Goal: Task Accomplishment & Management: Complete application form

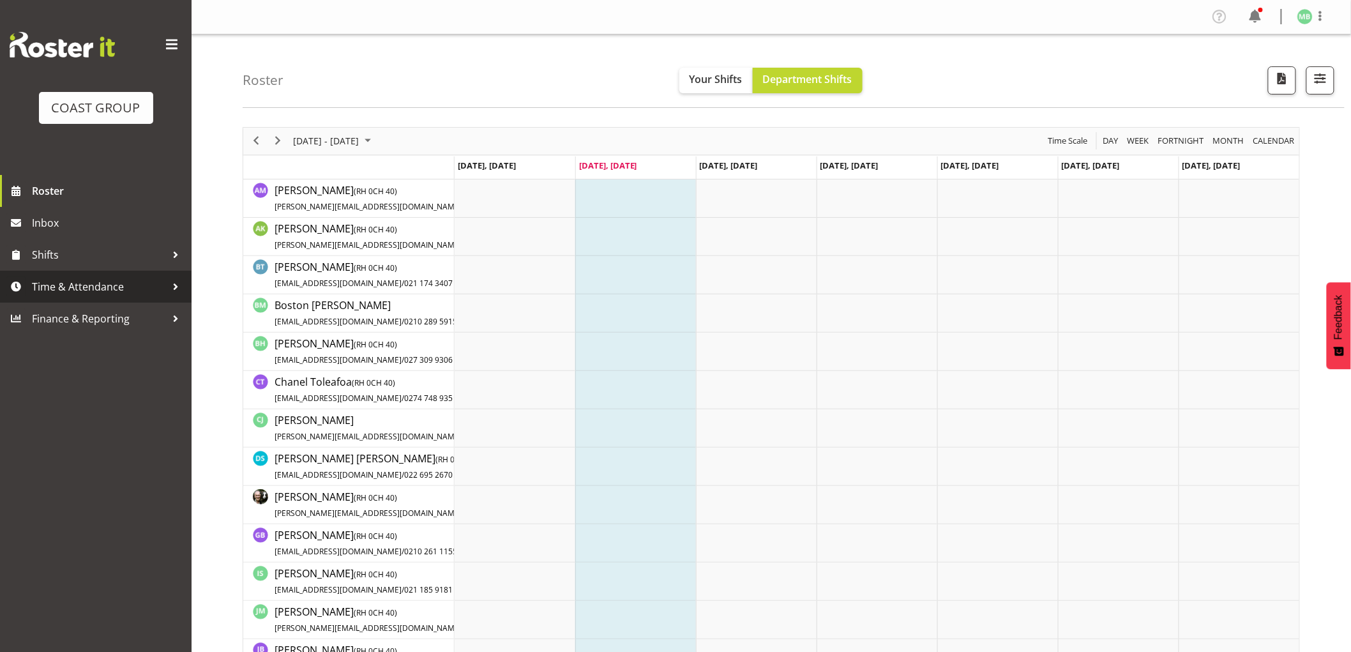
click at [72, 284] on span "Time & Attendance" at bounding box center [99, 286] width 134 height 19
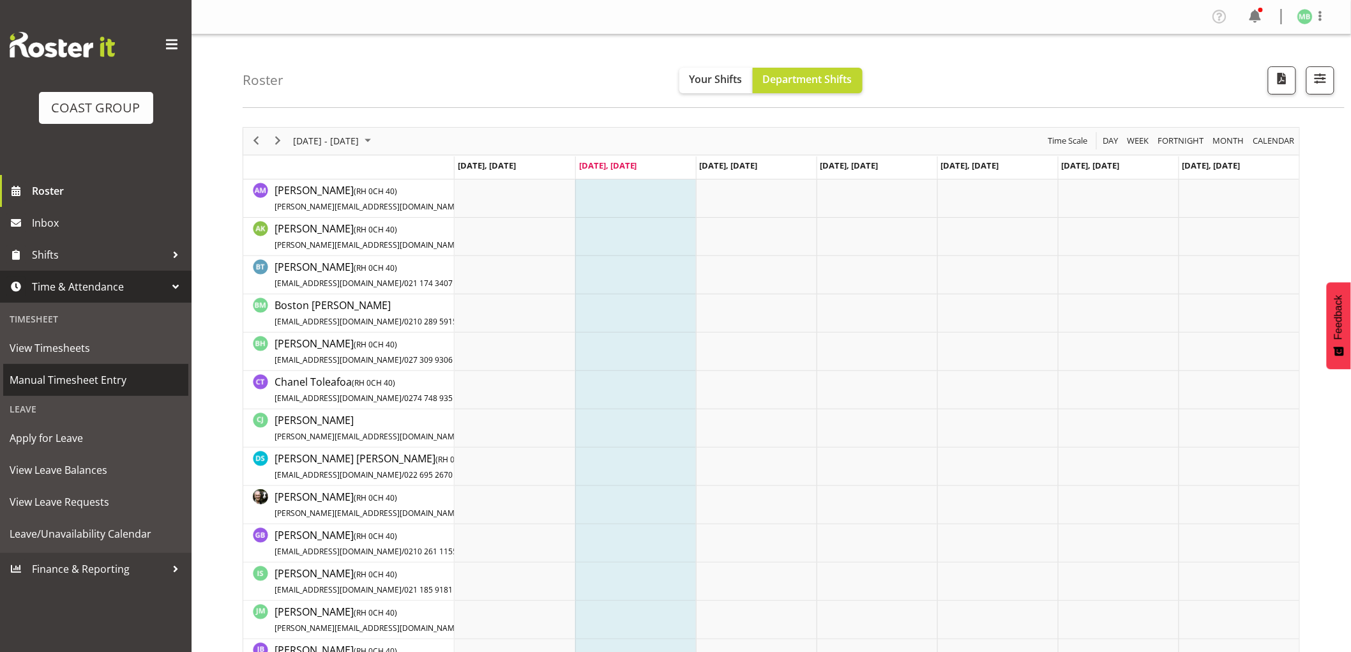
click at [93, 379] on span "Manual Timesheet Entry" at bounding box center [96, 379] width 172 height 19
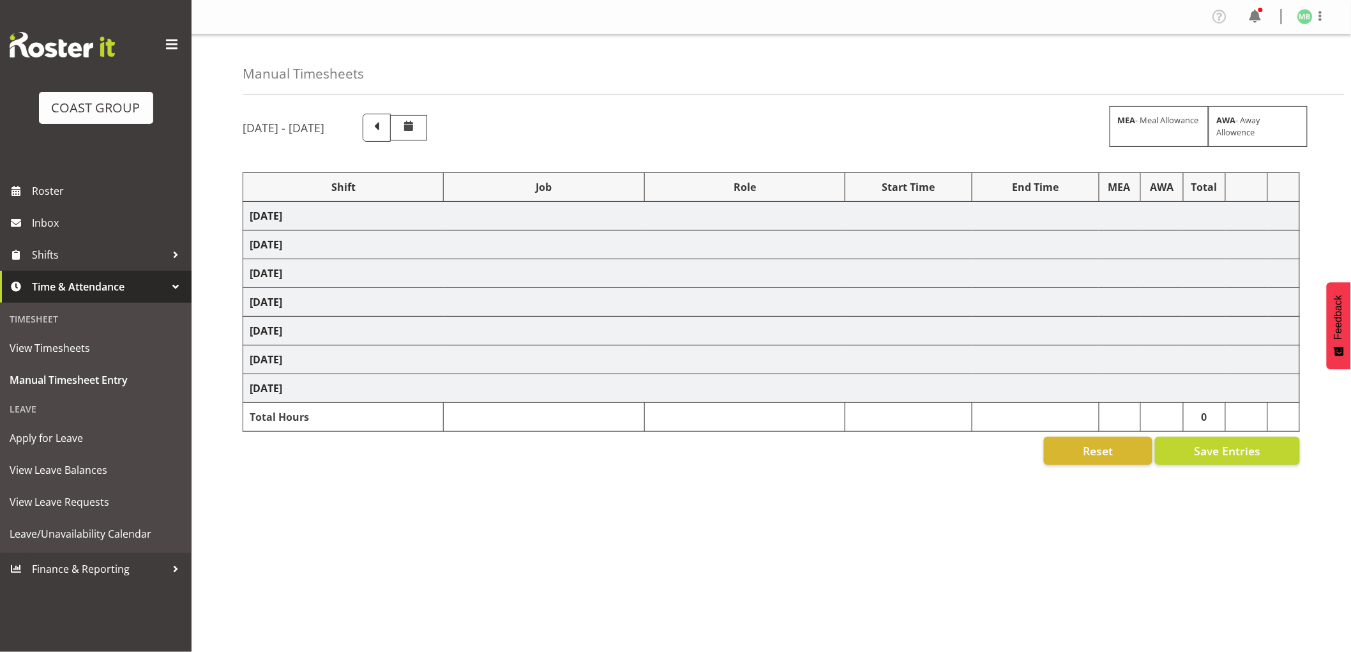
select select "16481"
select select "9464"
select select "16481"
select select "9464"
select select "16481"
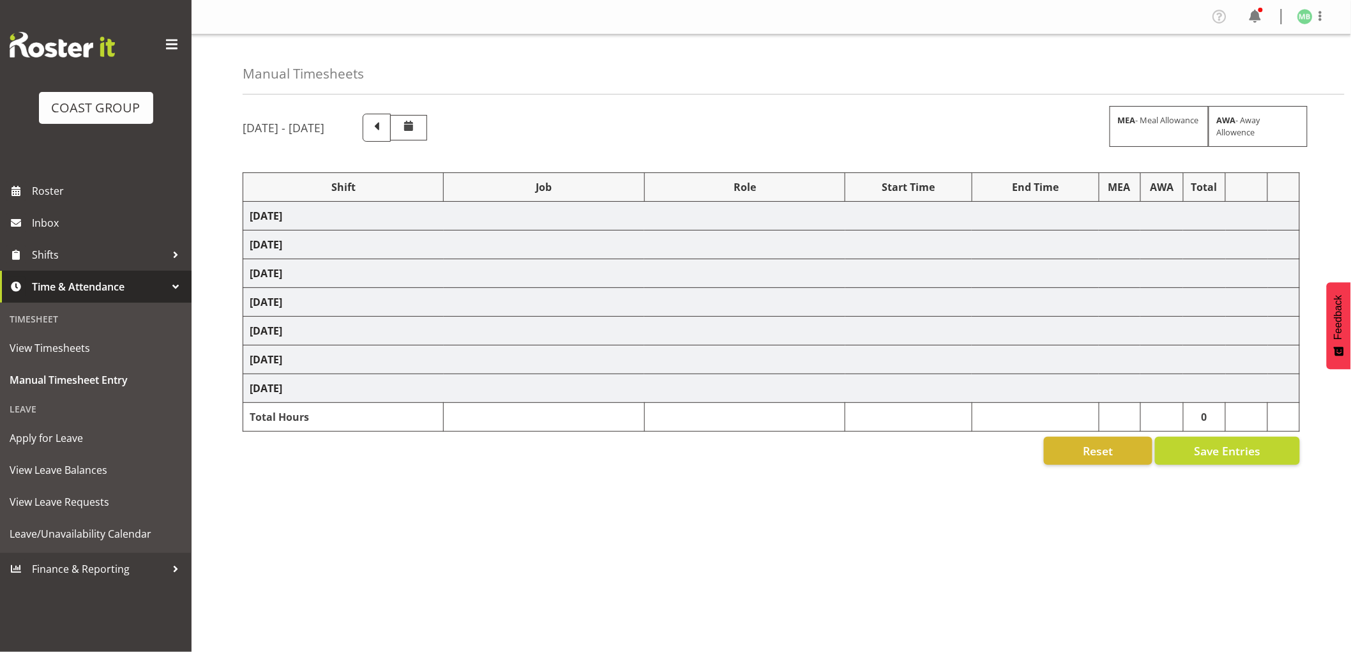
select select "9464"
select select "16481"
select select "9464"
select select "16481"
select select "9464"
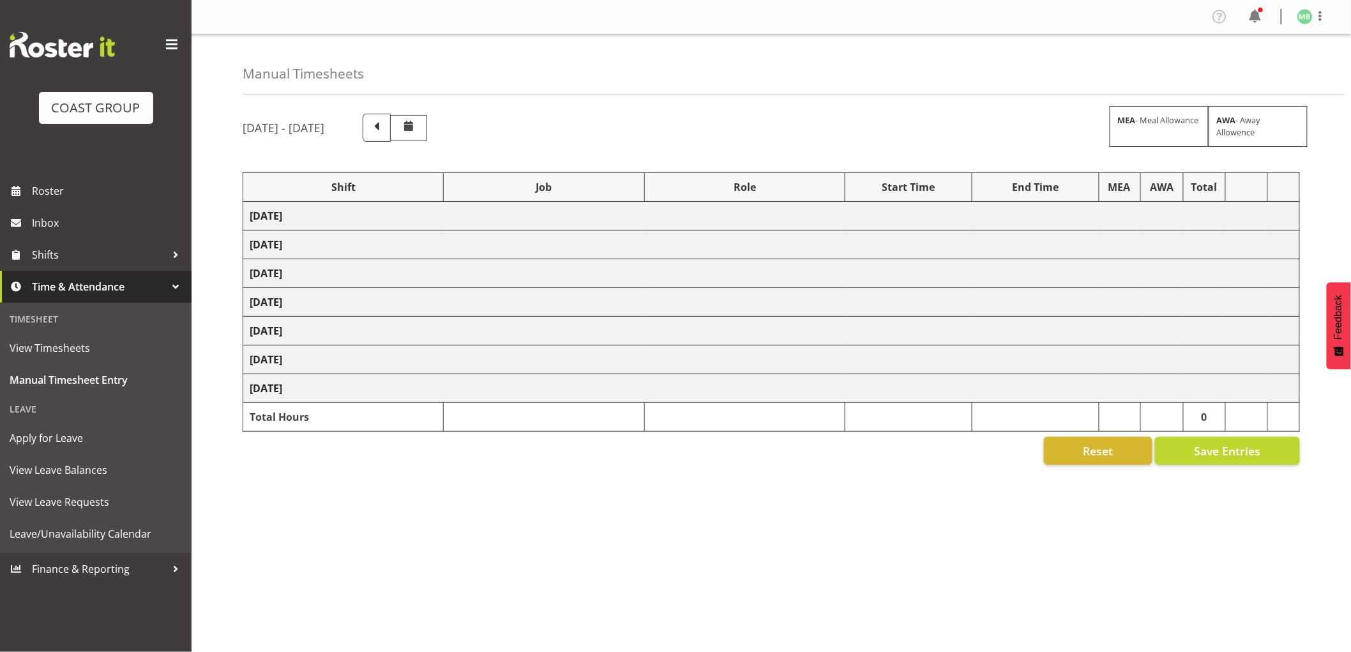
select select "16481"
select select "9464"
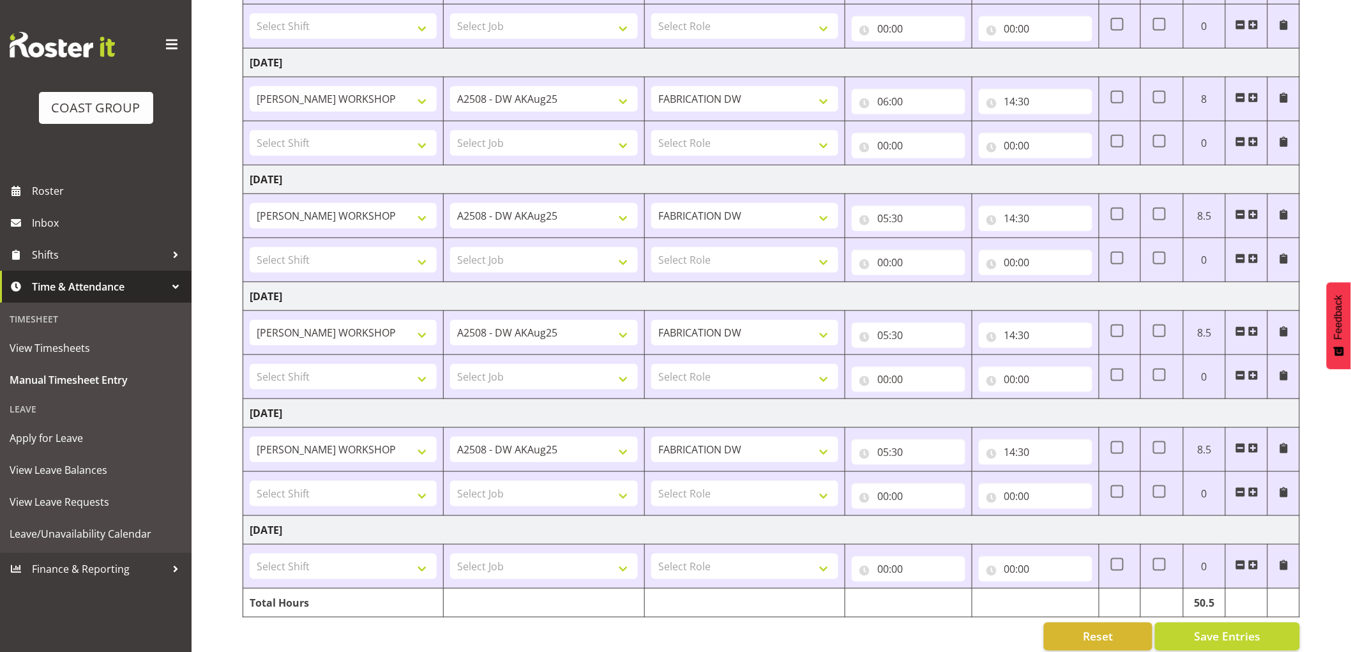
scroll to position [407, 0]
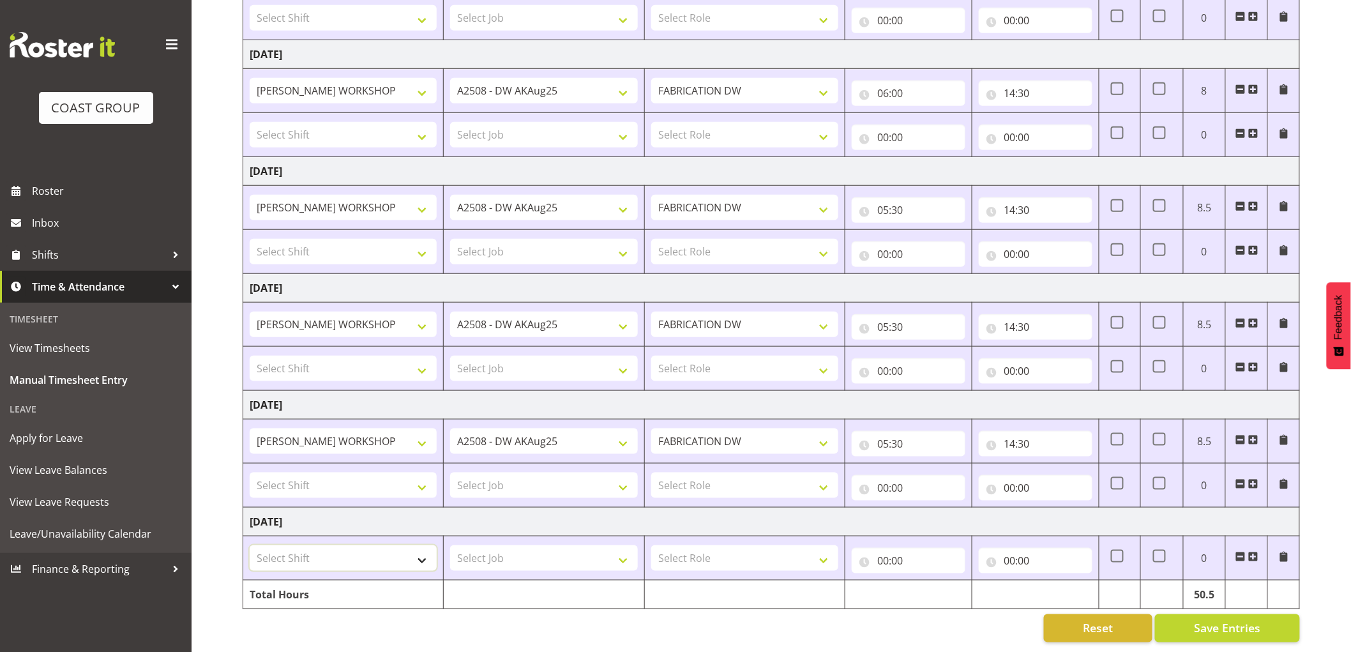
click at [324, 548] on select "Select Shift AKL SIGN ADMIN1 (LEAVE ALONE, DONT MAKE INACTIVE) CD AKL city CD T…" at bounding box center [343, 558] width 187 height 26
select select "16481"
click at [250, 545] on select "Select Shift AKL SIGN ADMIN1 (LEAVE ALONE, DONT MAKE INACTIVE) CD AKL city CD T…" at bounding box center [343, 558] width 187 height 26
click at [494, 547] on select "Select Job 1 Carlton Events 1 [PERSON_NAME][GEOGRAPHIC_DATA] 1 [PERSON_NAME][GE…" at bounding box center [543, 558] width 187 height 26
select select "9464"
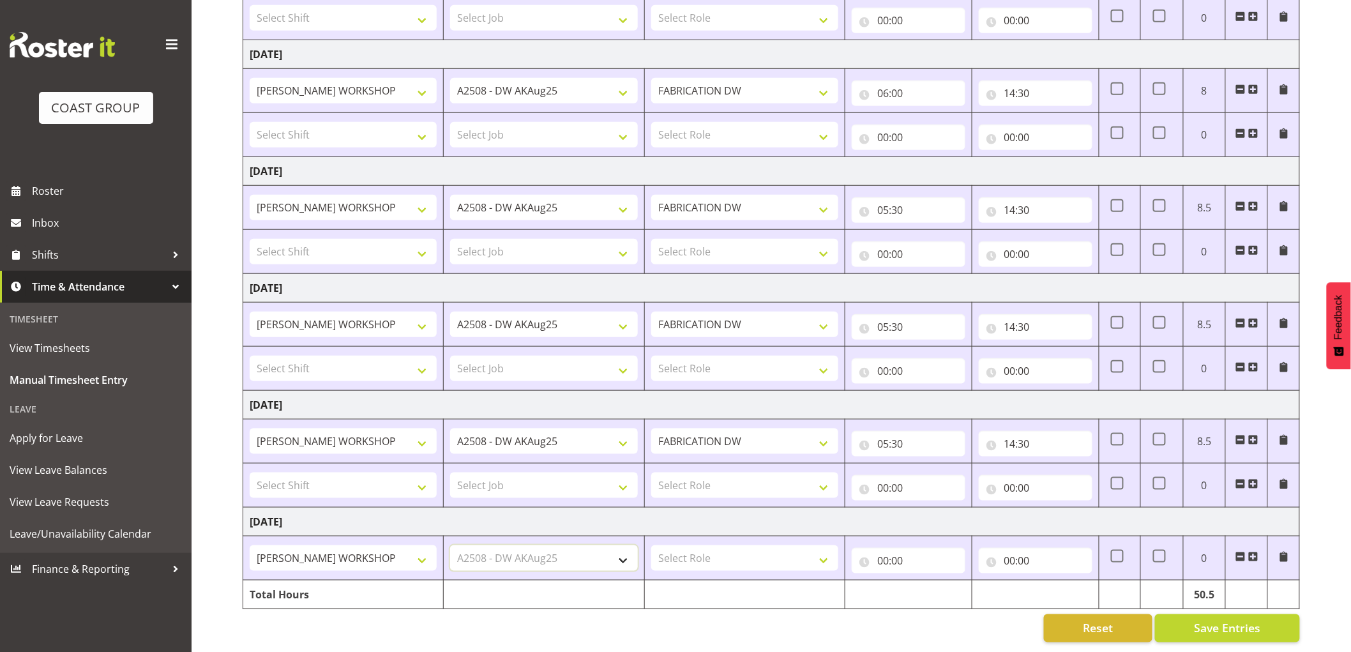
click at [450, 545] on select "Select Job 1 Carlton Events 1 [PERSON_NAME][GEOGRAPHIC_DATA] 1 [PERSON_NAME][GE…" at bounding box center [543, 558] width 187 height 26
click at [684, 545] on select "Select Role FABRICATION DW" at bounding box center [744, 558] width 187 height 26
select select "543"
click at [651, 545] on select "Select Role FABRICATION DW" at bounding box center [744, 558] width 187 height 26
click at [882, 548] on input "00:00" at bounding box center [909, 561] width 114 height 26
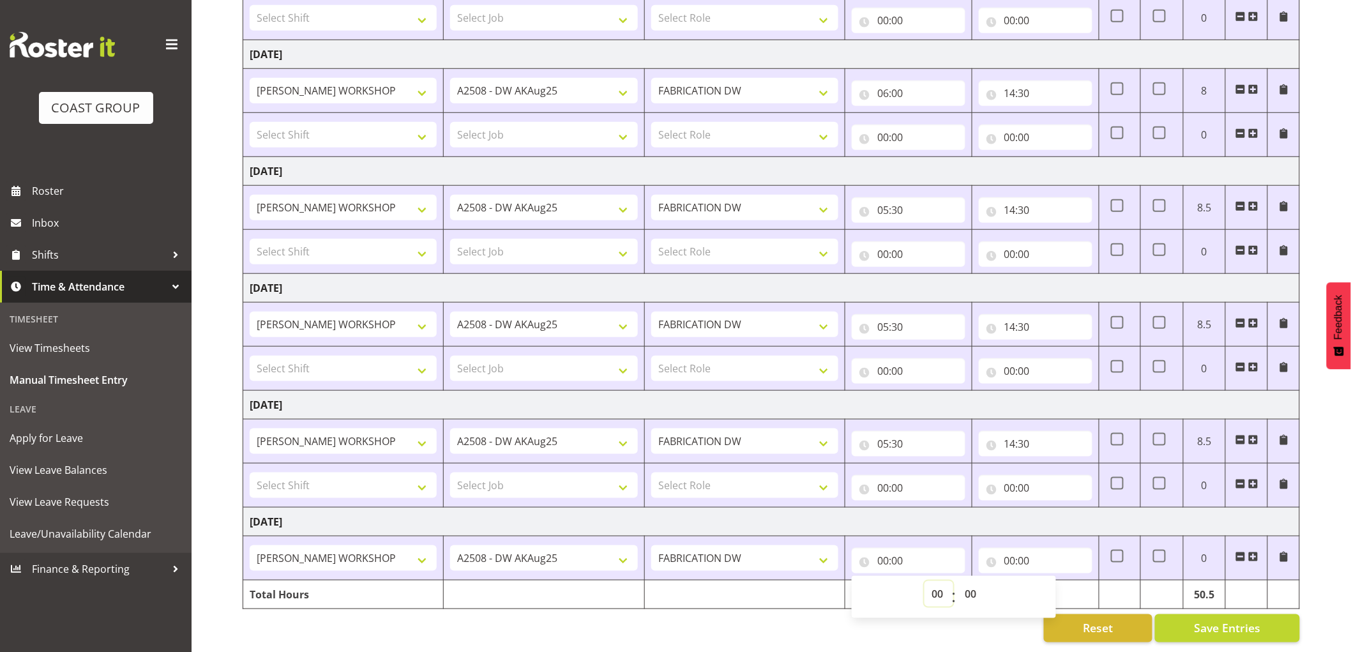
drag, startPoint x: 934, startPoint y: 581, endPoint x: 928, endPoint y: 577, distance: 7.3
click at [934, 581] on select "00 01 02 03 04 05 06 07 08 09 10 11 12 13 14 15 16 17 18 19 20 21 22 23" at bounding box center [939, 594] width 29 height 26
select select "5"
click at [925, 581] on select "00 01 02 03 04 05 06 07 08 09 10 11 12 13 14 15 16 17 18 19 20 21 22 23" at bounding box center [939, 594] width 29 height 26
type input "05:00"
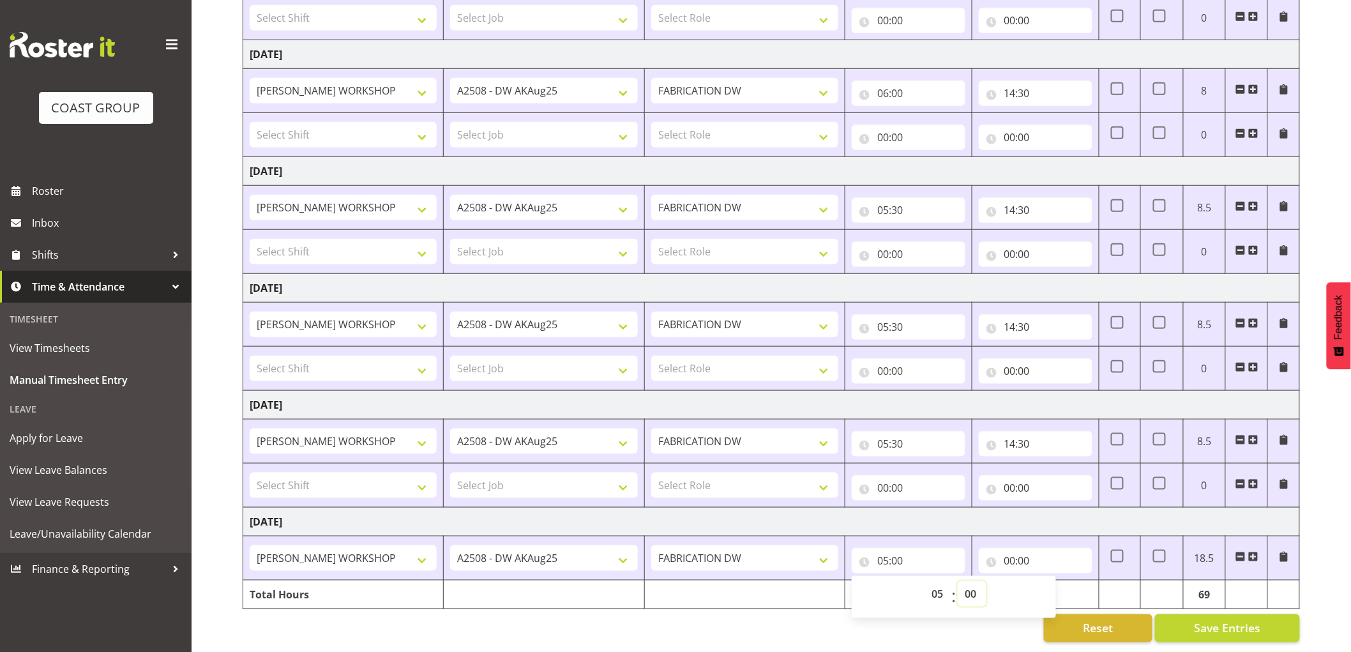
click at [969, 581] on select "00 01 02 03 04 05 06 07 08 09 10 11 12 13 14 15 16 17 18 19 20 21 22 23 24 25 2…" at bounding box center [972, 594] width 29 height 26
select select "30"
click at [958, 581] on select "00 01 02 03 04 05 06 07 08 09 10 11 12 13 14 15 16 17 18 19 20 21 22 23 24 25 2…" at bounding box center [972, 594] width 29 height 26
type input "05:30"
click at [1006, 548] on input "00:00" at bounding box center [1036, 561] width 114 height 26
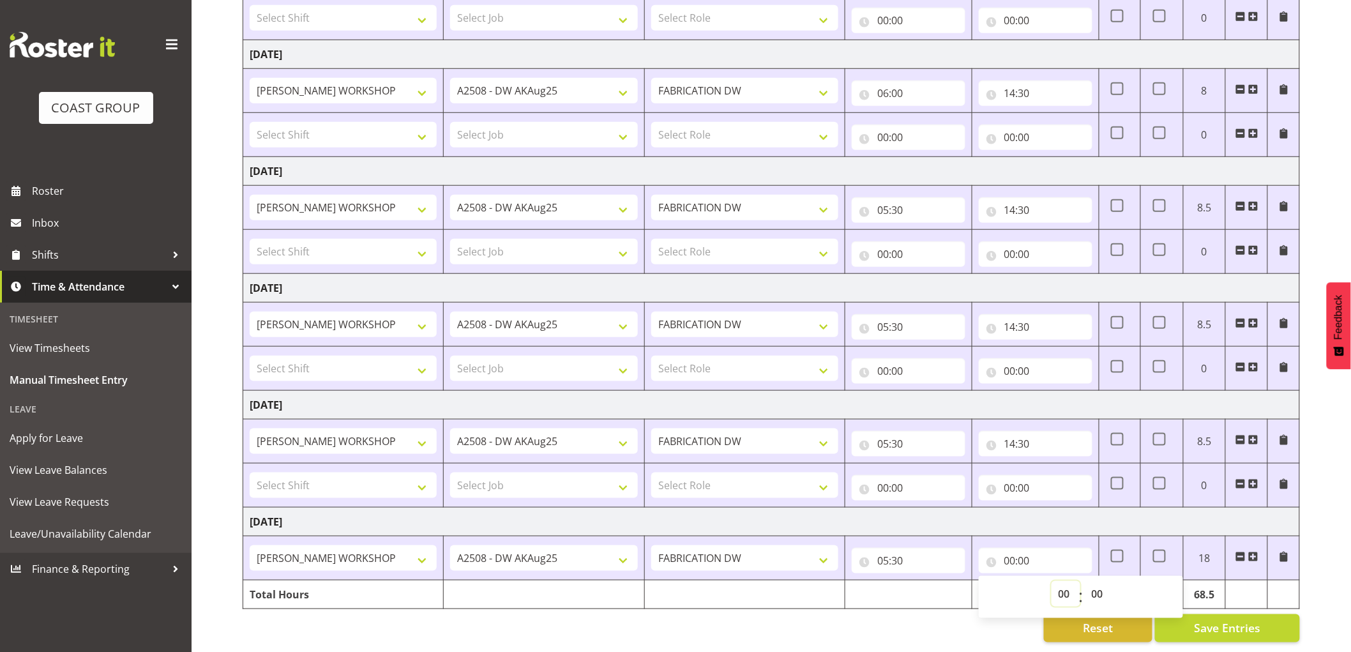
click at [1062, 583] on select "00 01 02 03 04 05 06 07 08 09 10 11 12 13 14 15 16 17 18 19 20 21 22 23" at bounding box center [1066, 594] width 29 height 26
select select "14"
click at [1052, 581] on select "00 01 02 03 04 05 06 07 08 09 10 11 12 13 14 15 16 17 18 19 20 21 22 23" at bounding box center [1066, 594] width 29 height 26
type input "14:00"
drag, startPoint x: 1099, startPoint y: 582, endPoint x: 1100, endPoint y: 573, distance: 8.4
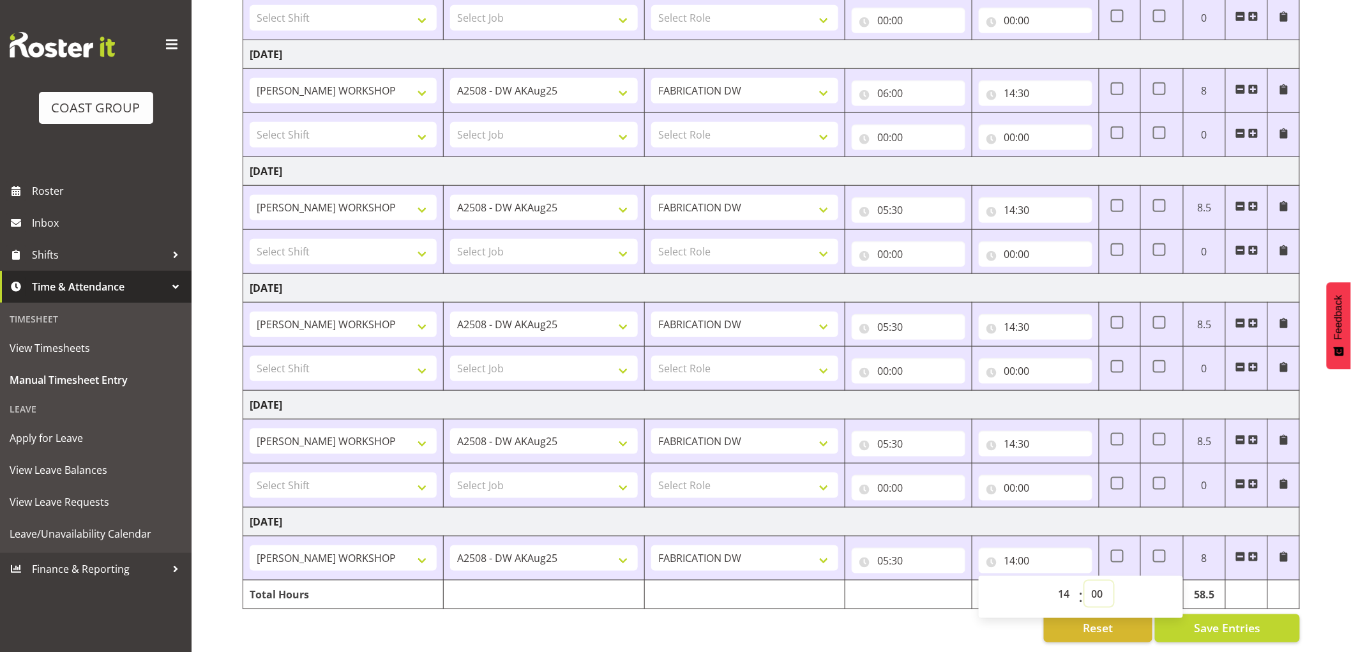
click at [1100, 581] on select "00 01 02 03 04 05 06 07 08 09 10 11 12 13 14 15 16 17 18 19 20 21 22 23 24 25 2…" at bounding box center [1099, 594] width 29 height 26
select select "30"
click at [1085, 581] on select "00 01 02 03 04 05 06 07 08 09 10 11 12 13 14 15 16 17 18 19 20 21 22 23 24 25 2…" at bounding box center [1099, 594] width 29 height 26
type input "14:30"
click at [1325, 498] on div "[DATE] - [DATE] MEA - Meal Allowance AWA - Away Allowence Shift Job Role Start …" at bounding box center [797, 180] width 1108 height 943
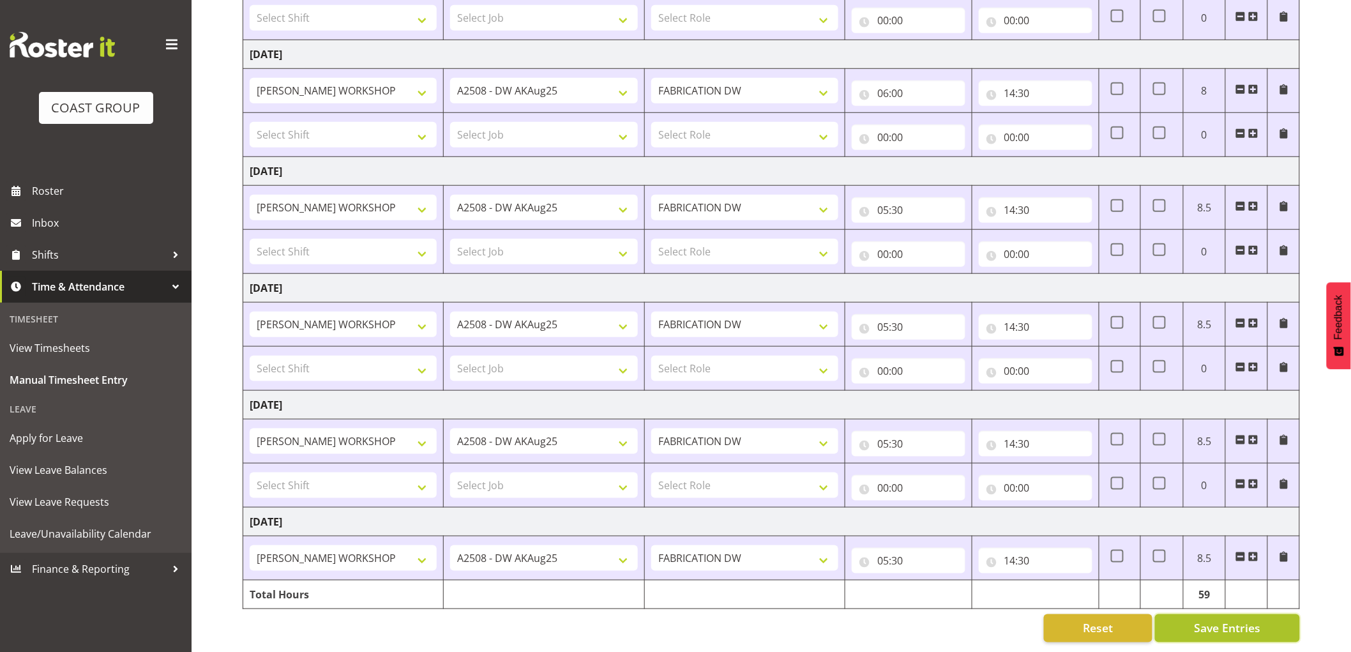
click at [1240, 620] on span "Save Entries" at bounding box center [1227, 628] width 66 height 17
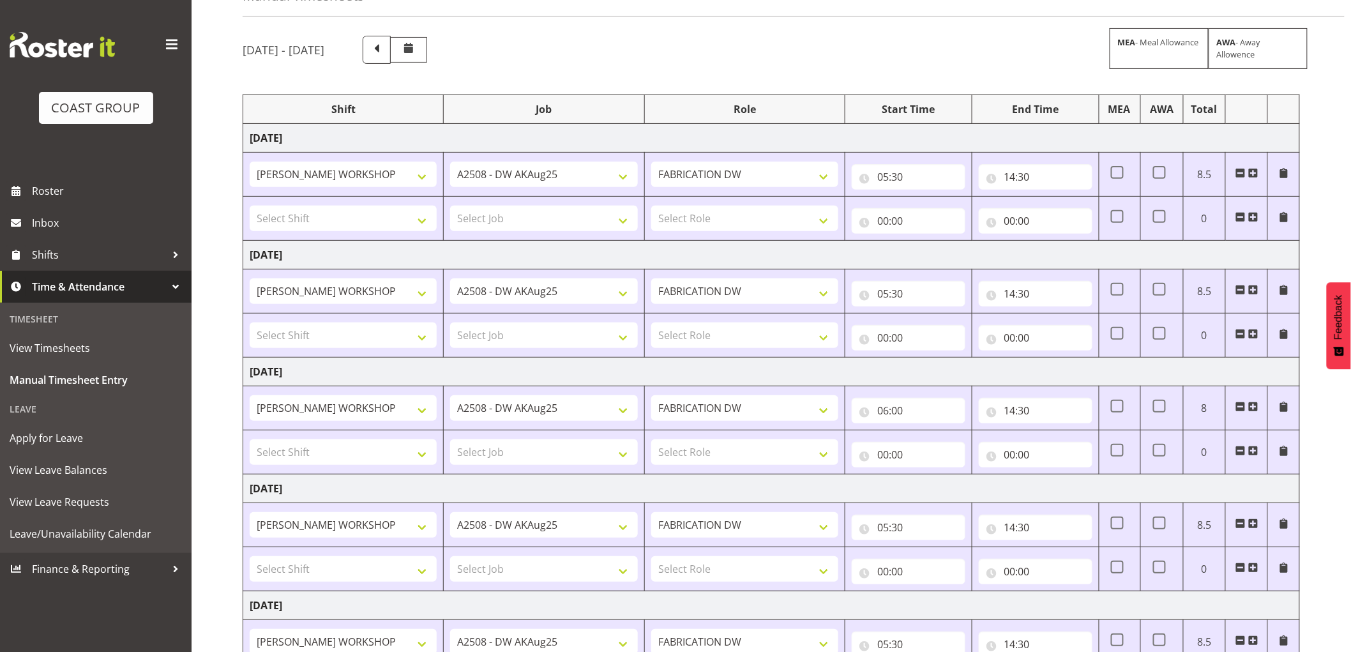
scroll to position [0, 0]
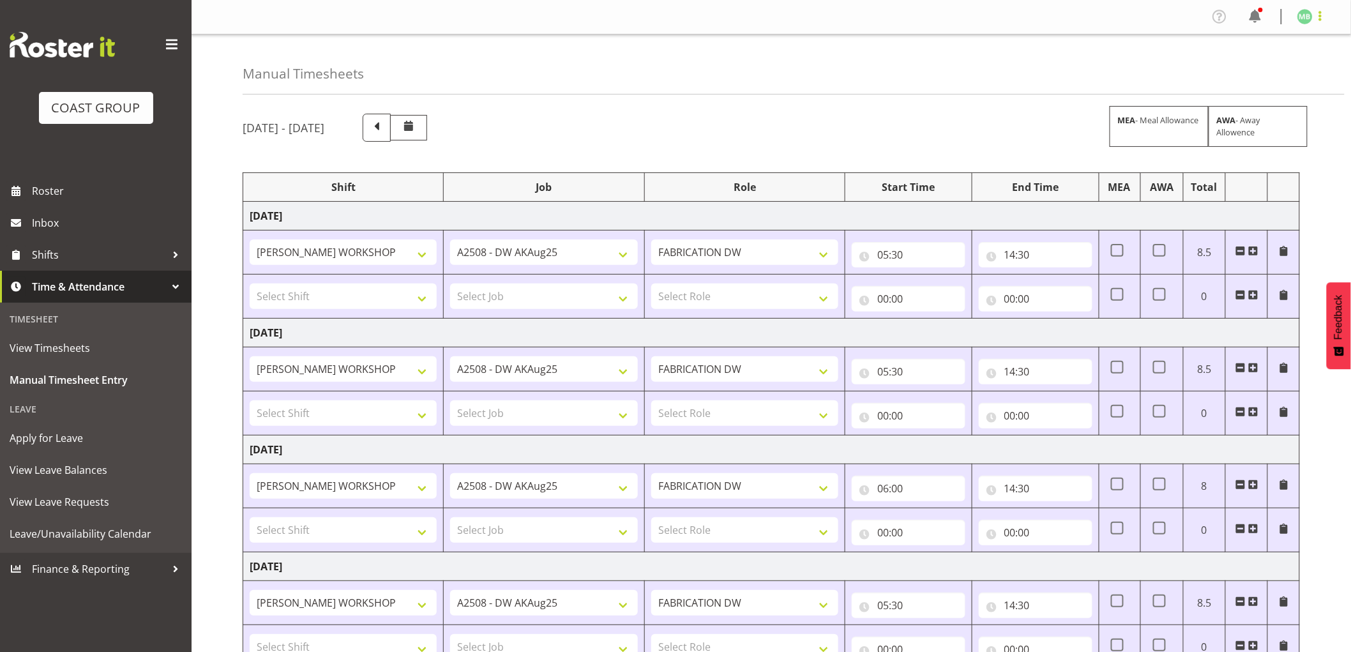
click at [1322, 14] on span at bounding box center [1320, 15] width 15 height 15
click at [1259, 62] on link "Log Out" at bounding box center [1267, 67] width 123 height 23
